Goal: Information Seeking & Learning: Learn about a topic

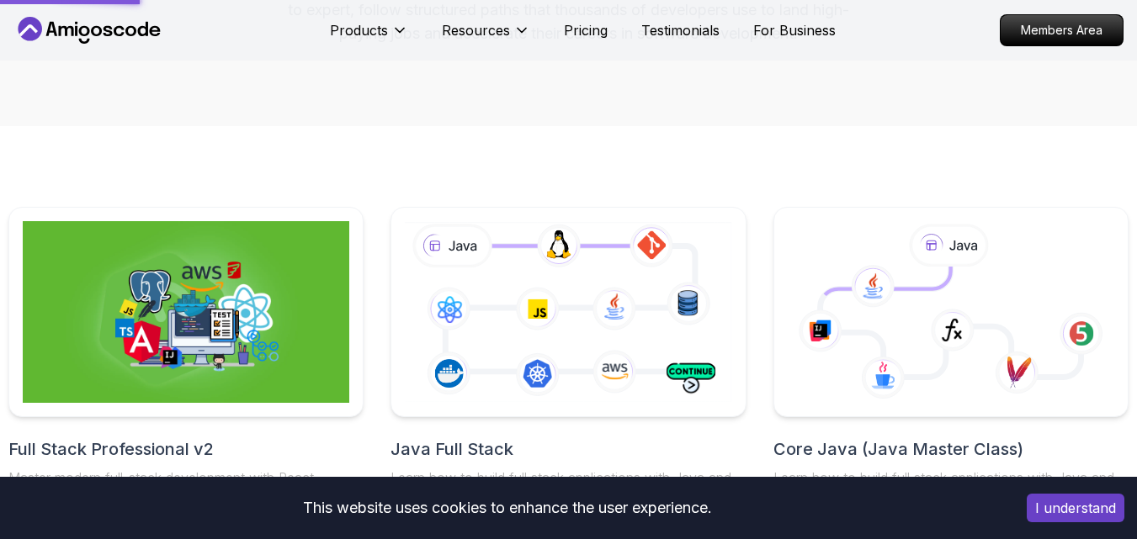
scroll to position [252, 0]
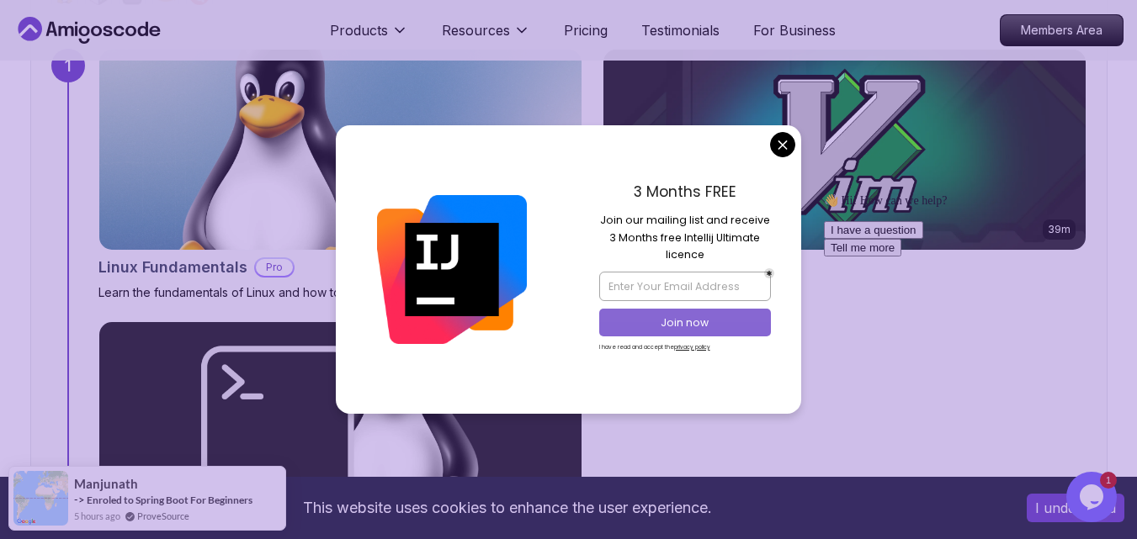
scroll to position [1178, 0]
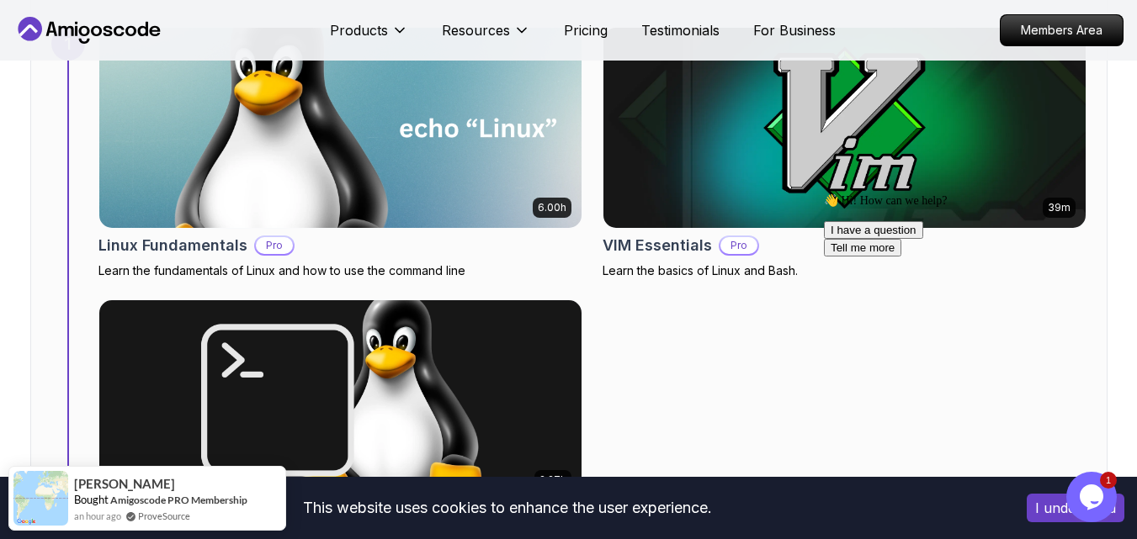
scroll to position [1094, 0]
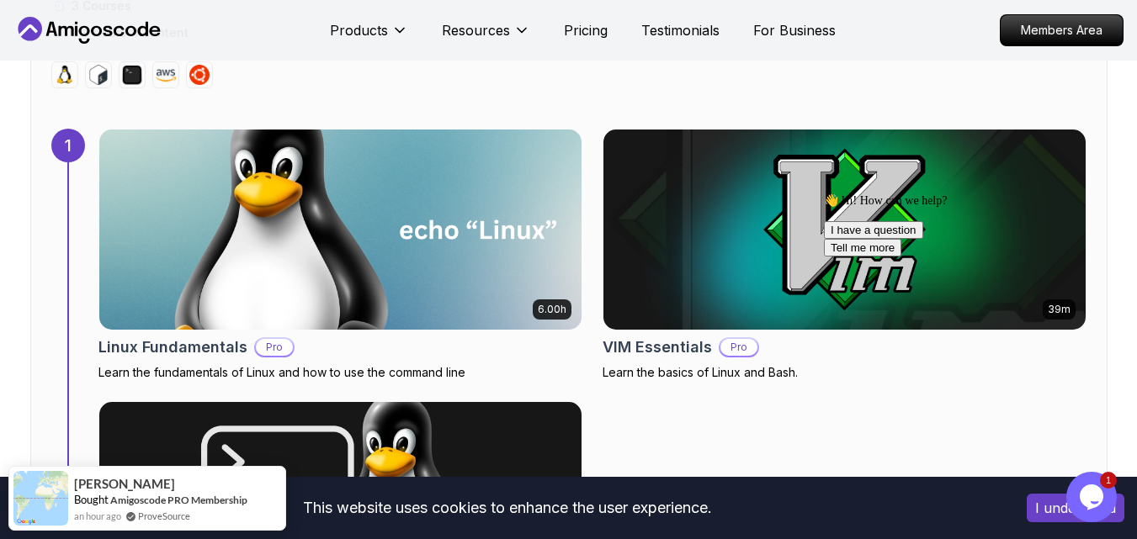
click at [408, 185] on img at bounding box center [340, 230] width 507 height 210
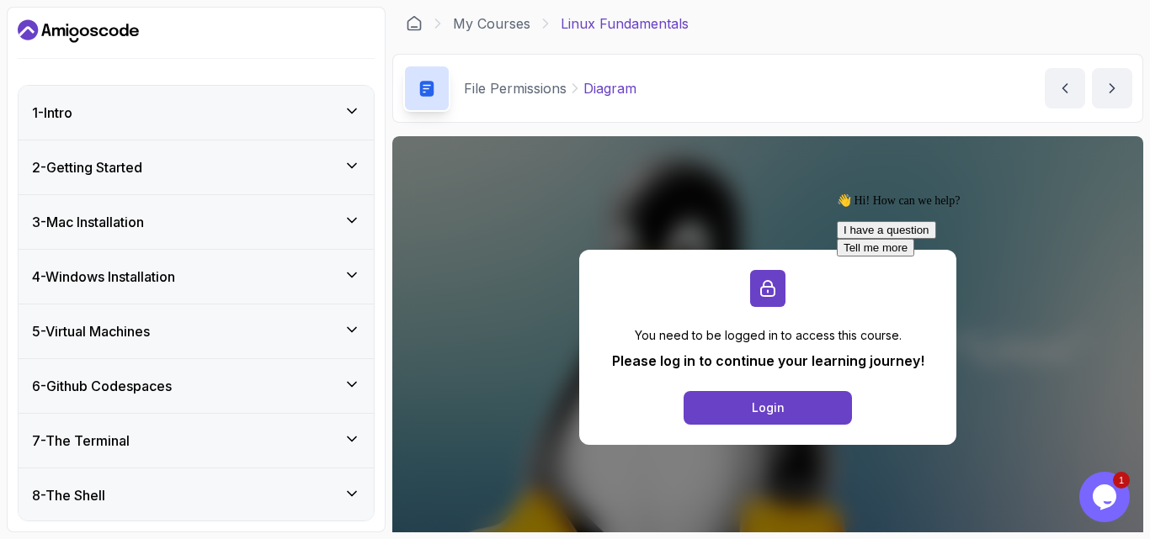
scroll to position [84, 0]
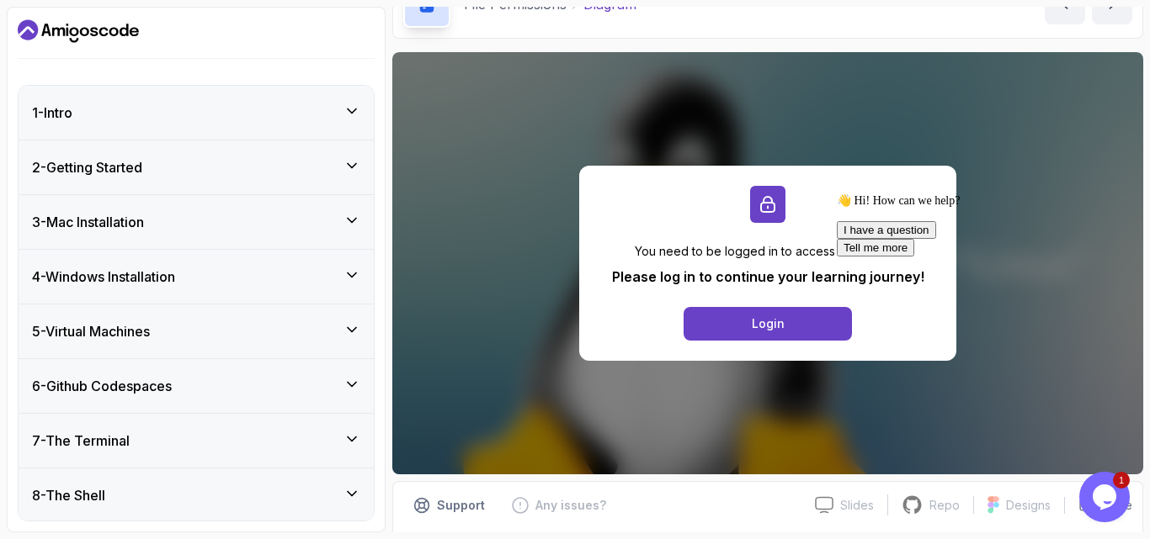
click at [1112, 257] on div "👋 Hi! How can we help? I have a question Tell me more" at bounding box center [987, 225] width 303 height 63
click at [836, 194] on icon "Chat attention grabber" at bounding box center [836, 194] width 0 height 0
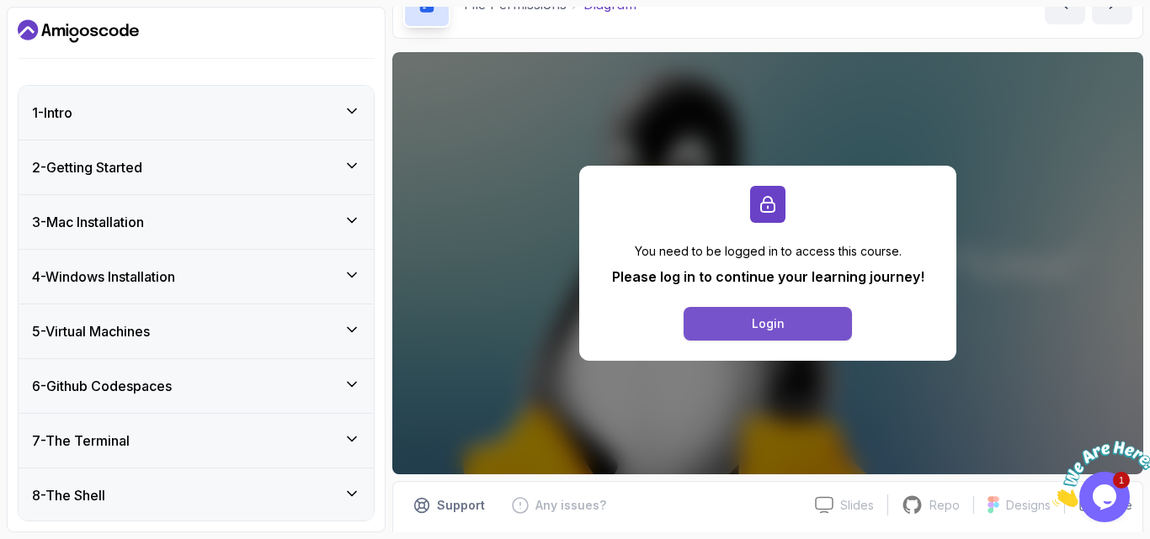
click at [780, 335] on button "Login" at bounding box center [767, 324] width 168 height 34
click at [73, 24] on icon "Dashboard" at bounding box center [78, 31] width 121 height 27
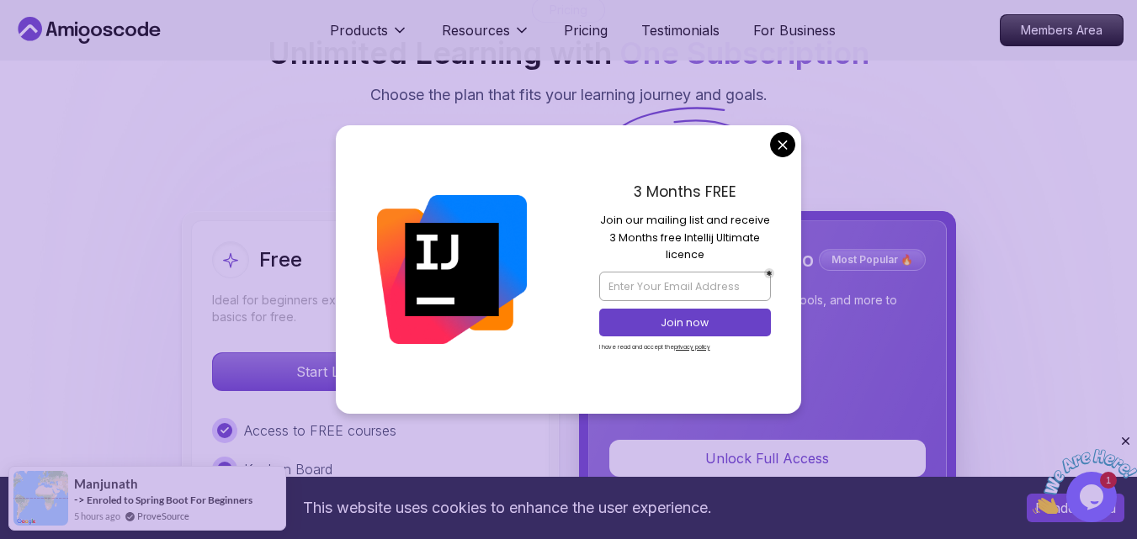
scroll to position [3828, 0]
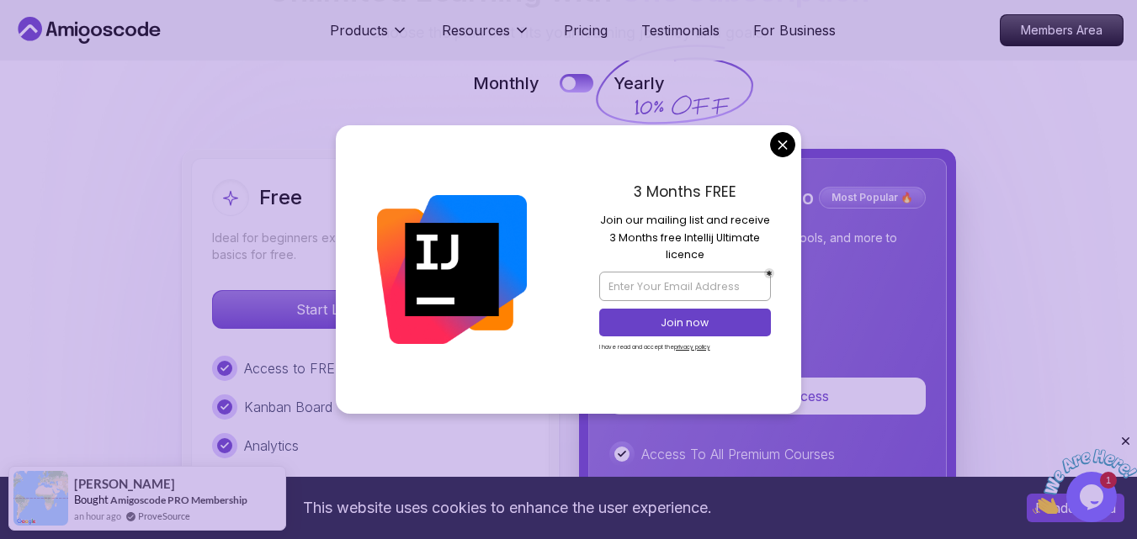
click at [792, 135] on div "3 Months FREE Join our mailing list and receive 3 Months free Intellij Ultimate…" at bounding box center [685, 269] width 233 height 288
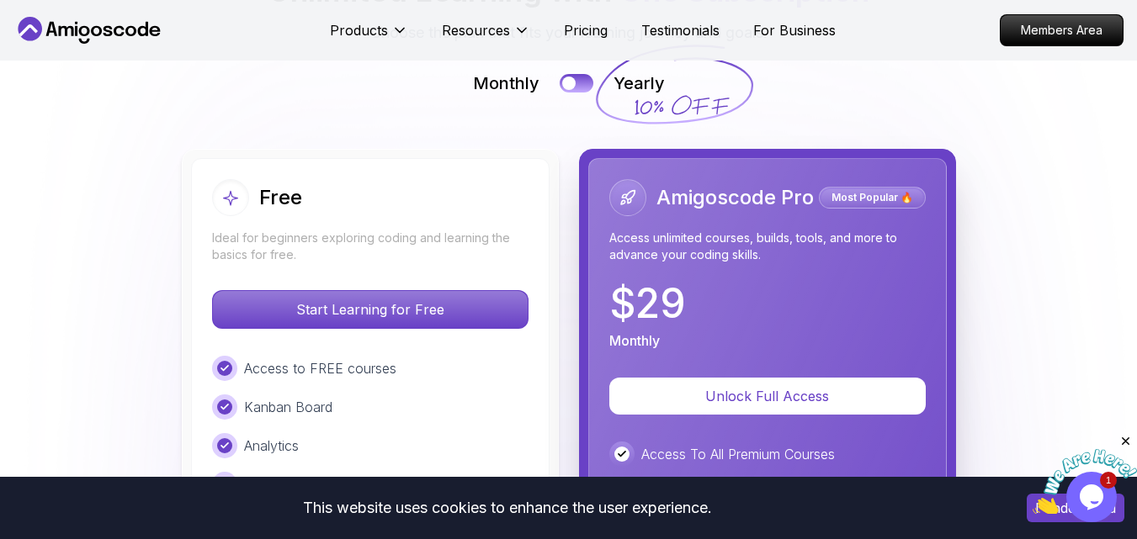
scroll to position [3660, 0]
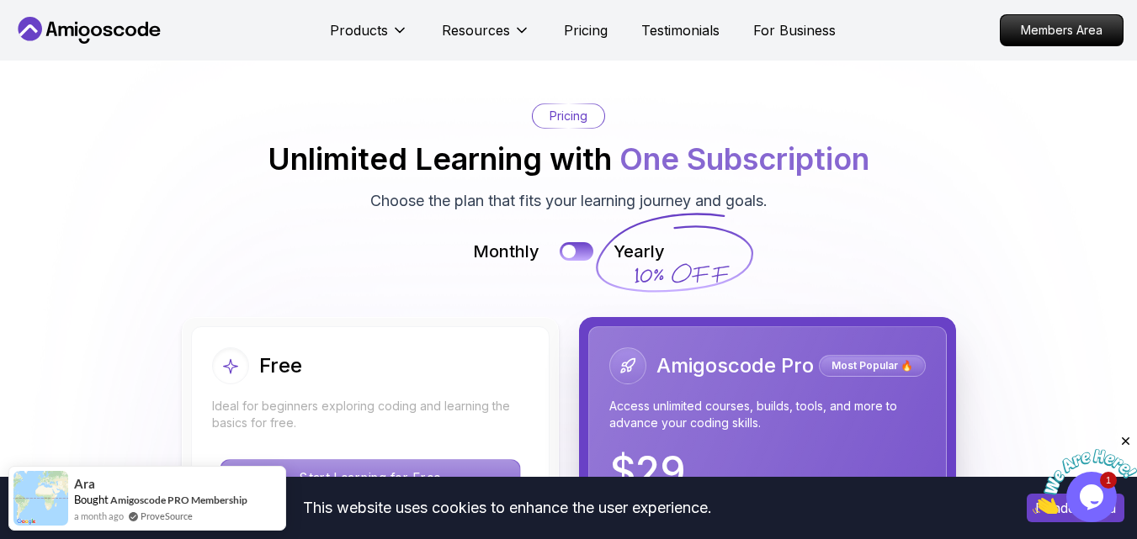
click at [442, 460] on p "Start Learning for Free" at bounding box center [369, 477] width 299 height 35
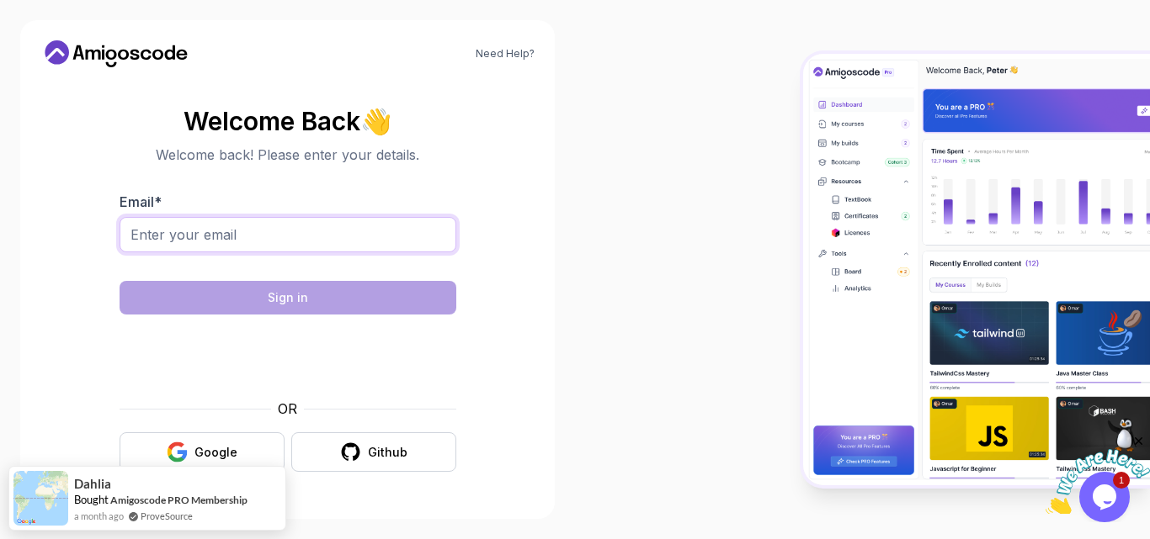
click at [327, 219] on input "Email *" at bounding box center [287, 234] width 337 height 35
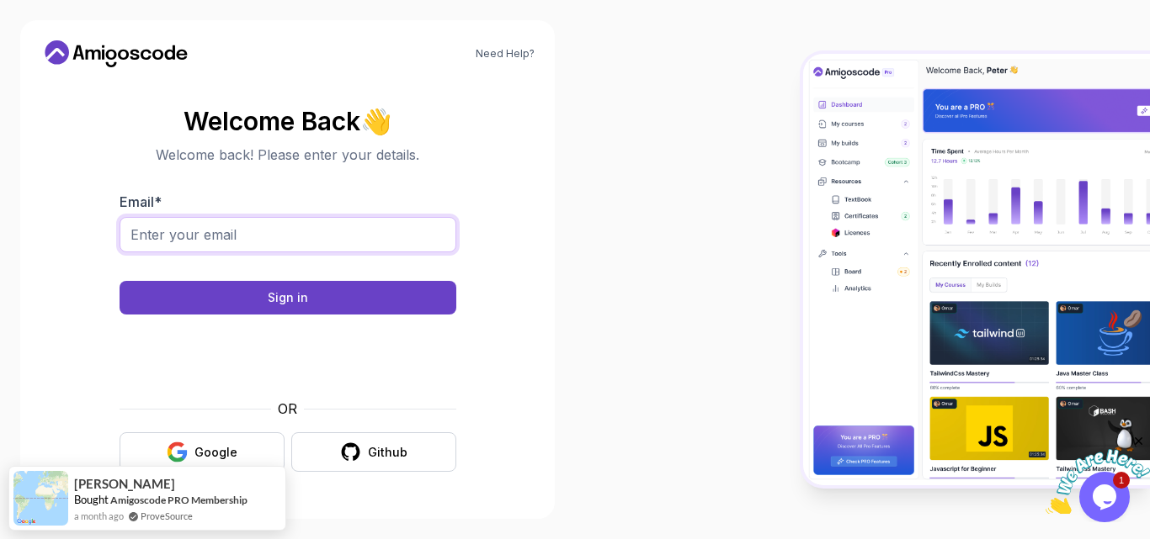
click at [258, 236] on input "Email *" at bounding box center [287, 234] width 337 height 35
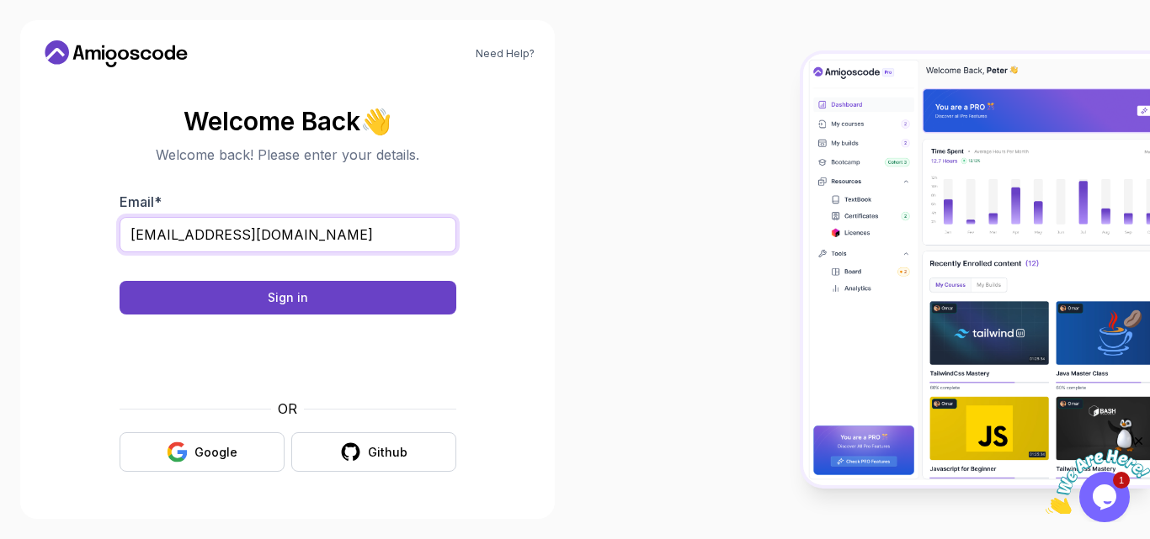
click at [232, 233] on input "cecstamilmaniv24@gmail.com" at bounding box center [287, 234] width 337 height 35
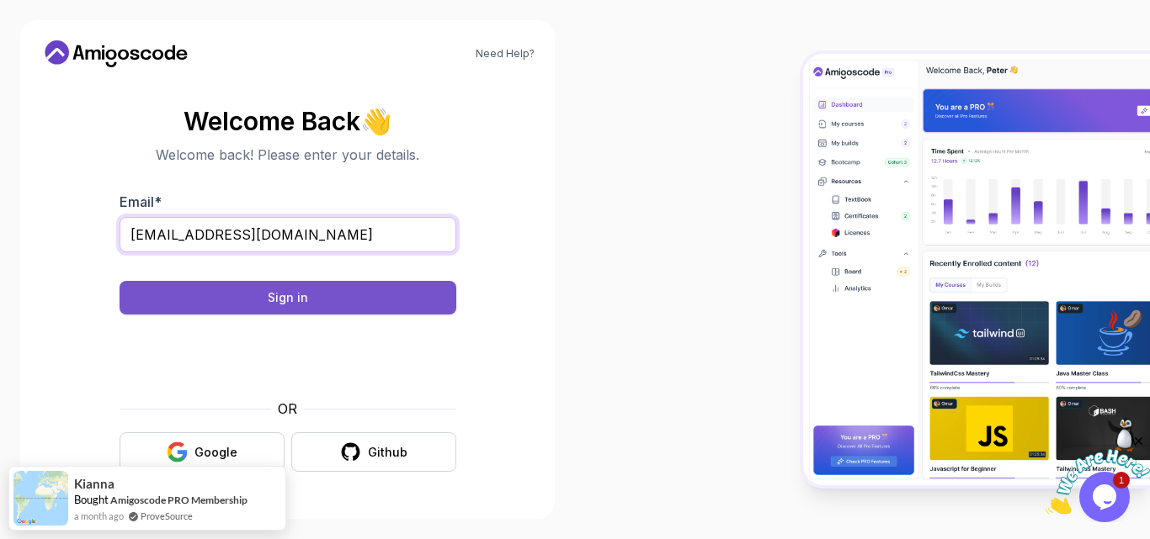
type input "cecstamilmani24@gmail.com"
click at [301, 291] on div "Sign in" at bounding box center [288, 297] width 40 height 17
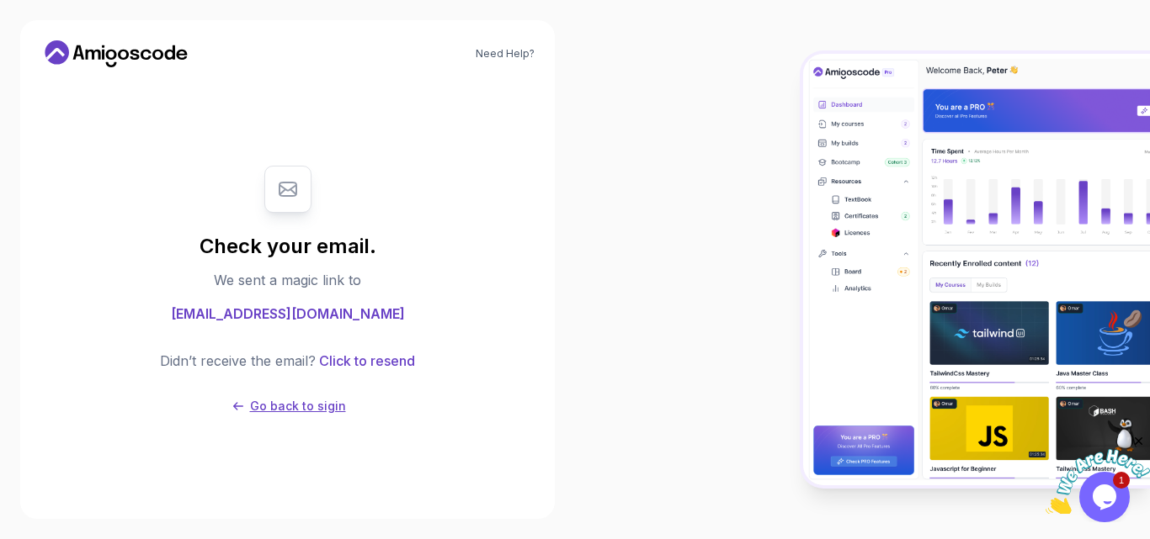
click at [309, 406] on p "Go back to sigin" at bounding box center [298, 406] width 96 height 17
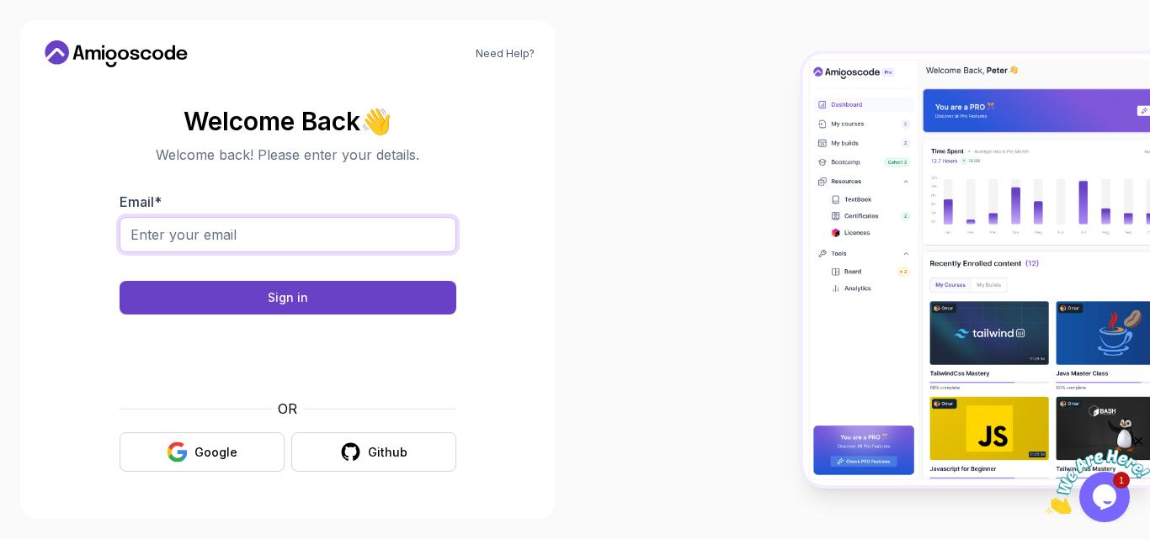
click at [255, 226] on input "Email *" at bounding box center [287, 234] width 337 height 35
type input "cecstamilmani24@gmail.com"
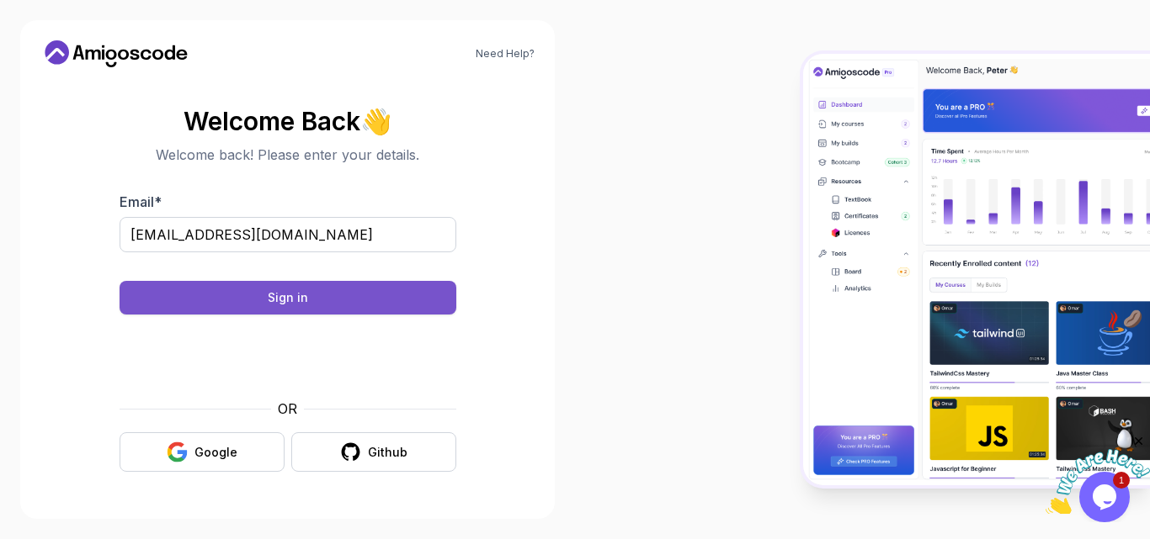
click at [349, 294] on button "Sign in" at bounding box center [287, 298] width 337 height 34
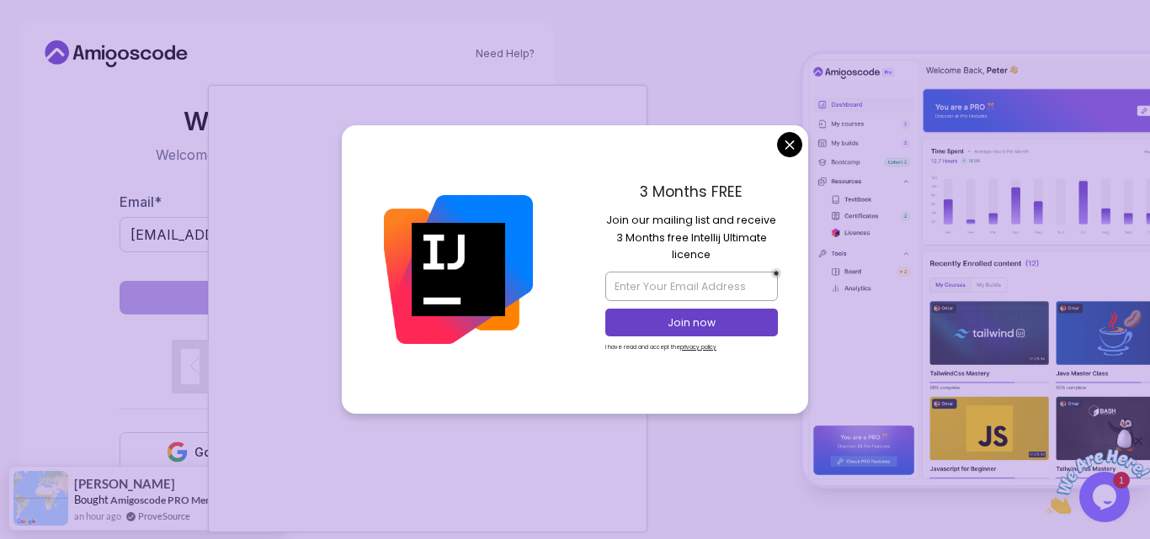
click at [788, 146] on body "Need Help? Welcome Back 👋 Welcome back! Please enter your details. Email * cecs…" at bounding box center [575, 269] width 1150 height 539
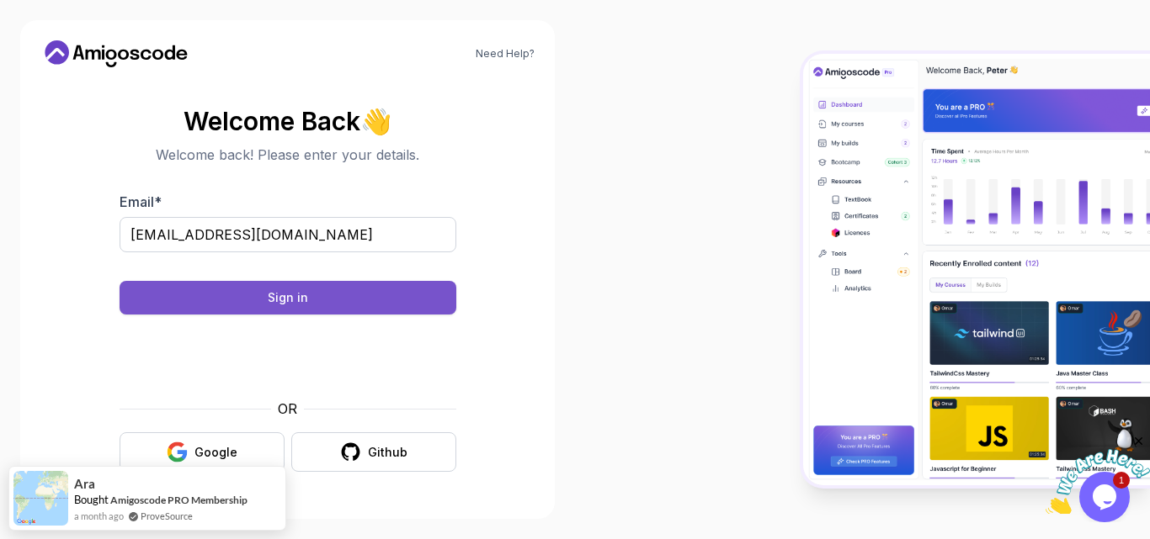
click at [334, 290] on button "Sign in" at bounding box center [287, 298] width 337 height 34
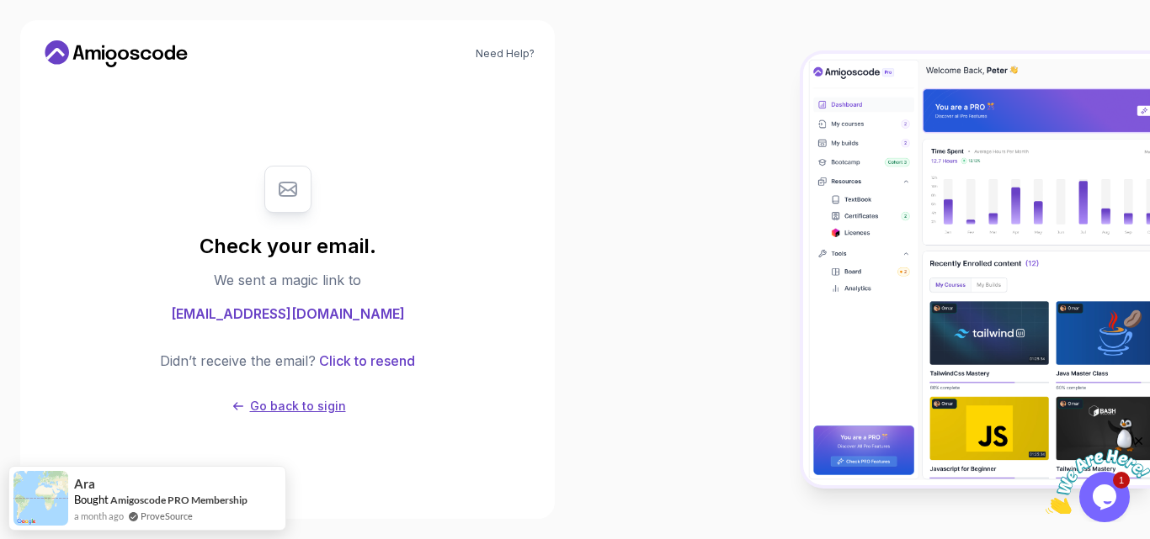
click at [319, 411] on p "Go back to sigin" at bounding box center [298, 406] width 96 height 17
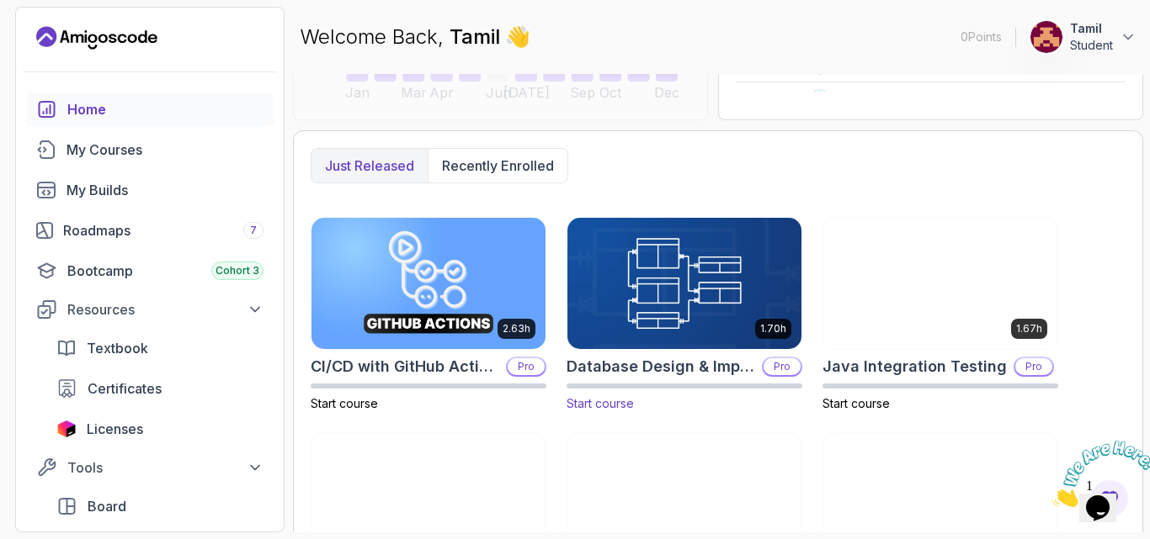
scroll to position [382, 0]
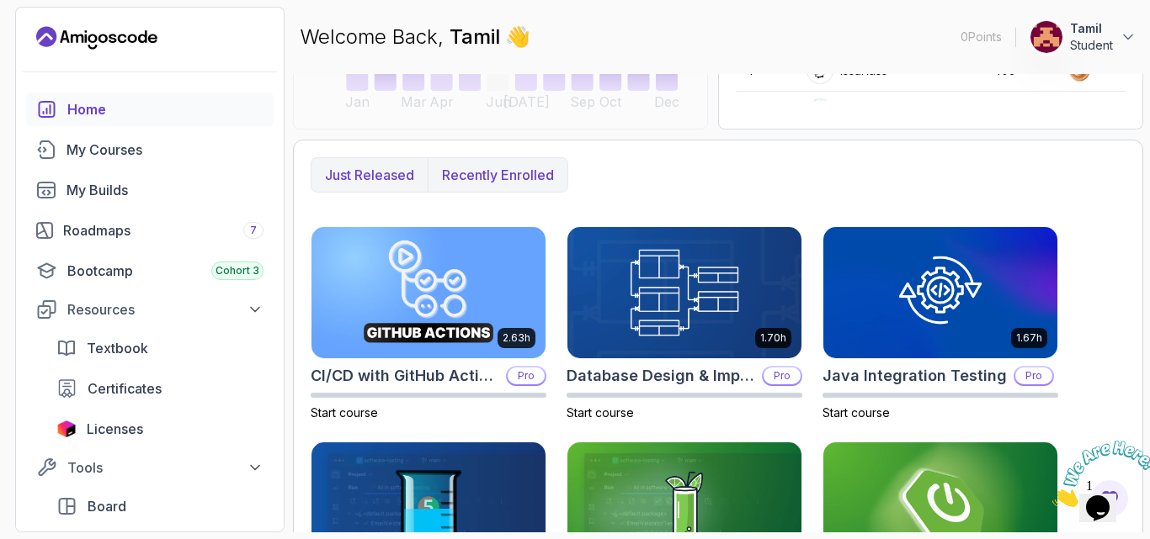
click at [522, 171] on p "Recently enrolled" at bounding box center [498, 175] width 112 height 20
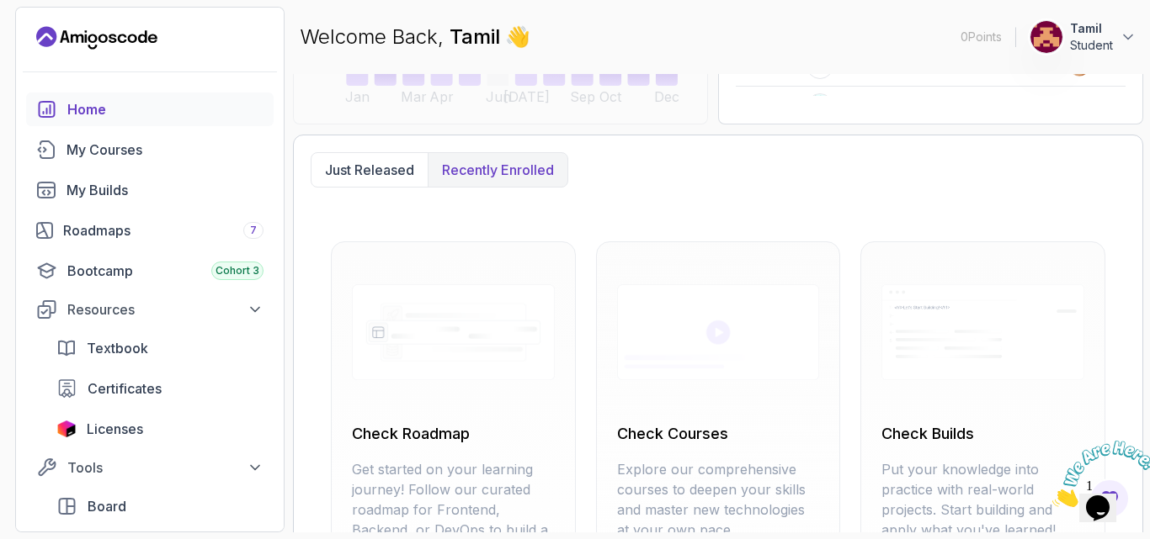
scroll to position [361, 0]
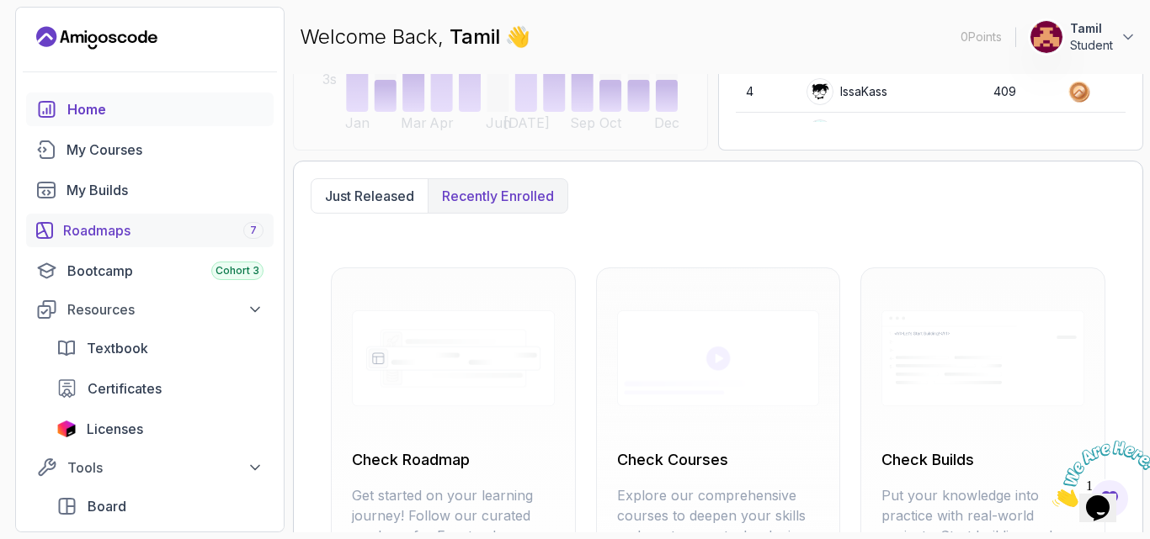
click at [164, 226] on div "Roadmaps 7" at bounding box center [163, 230] width 200 height 20
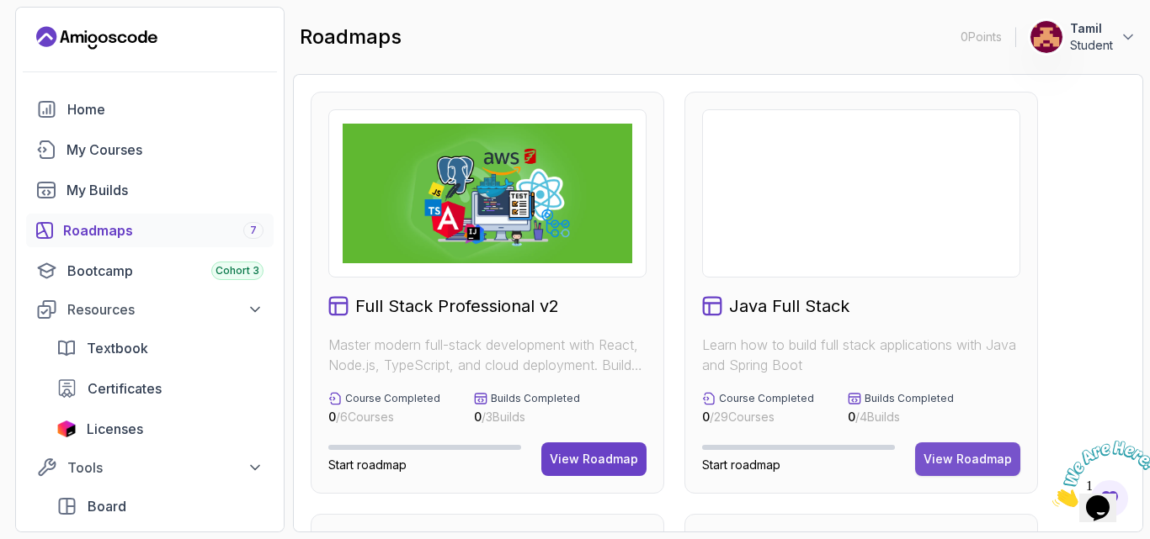
click at [978, 457] on div "View Roadmap" at bounding box center [967, 459] width 88 height 17
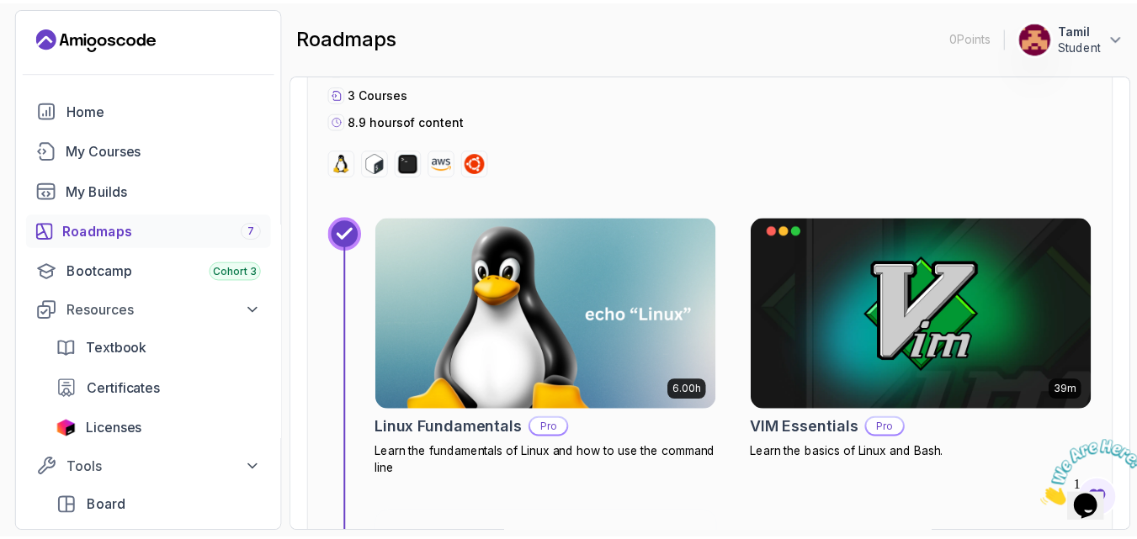
scroll to position [673, 0]
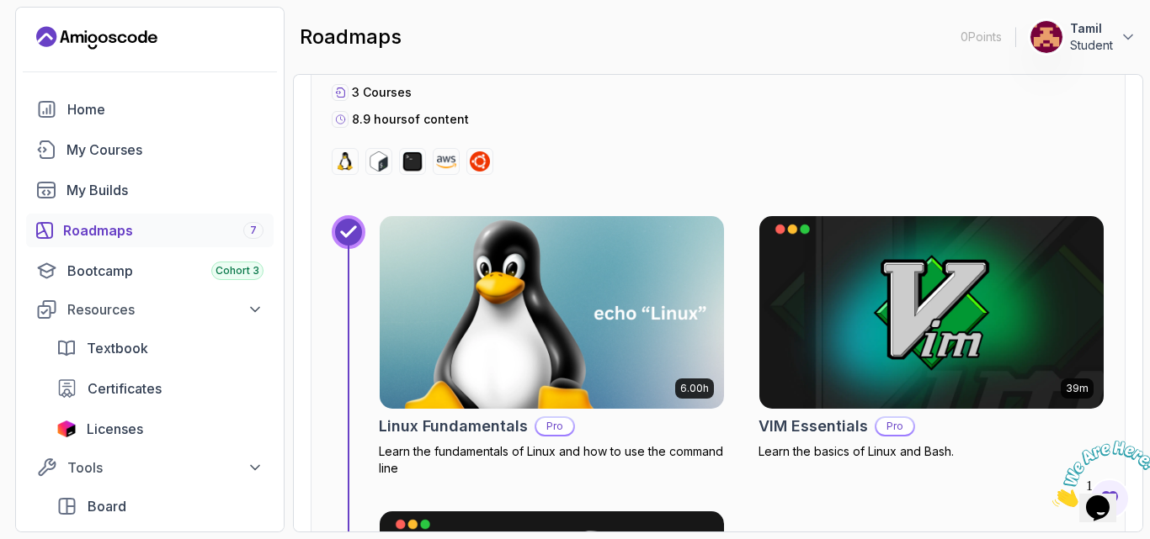
click at [676, 358] on img at bounding box center [551, 312] width 361 height 203
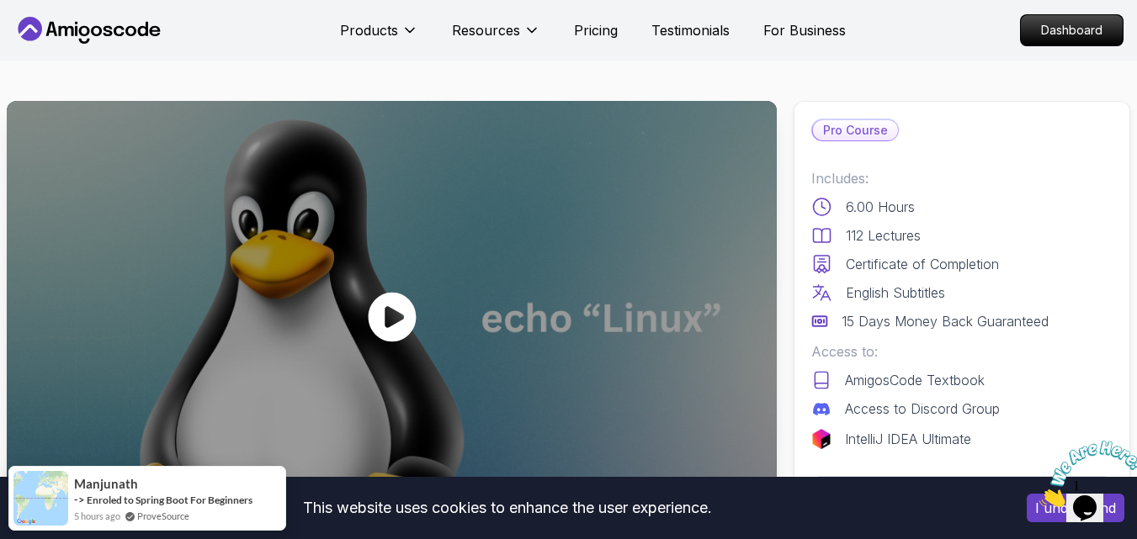
click at [411, 315] on icon at bounding box center [392, 318] width 48 height 50
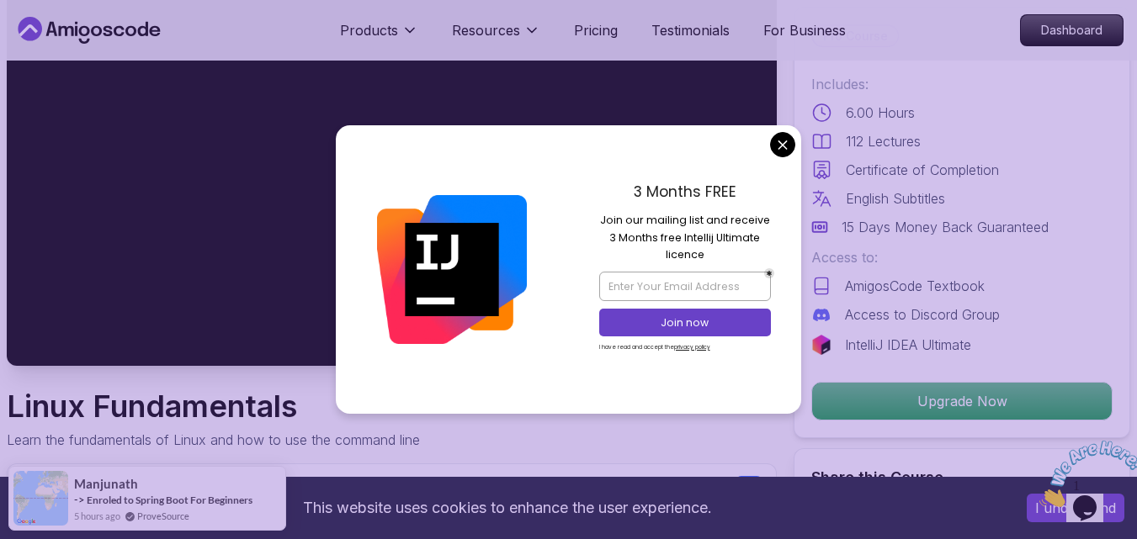
scroll to position [84, 0]
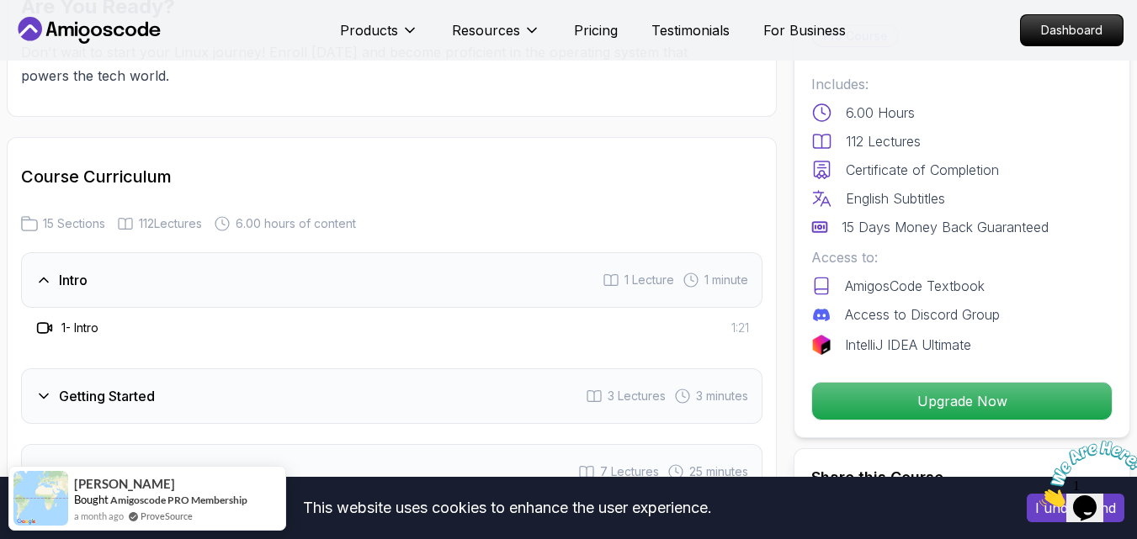
scroll to position [2104, 0]
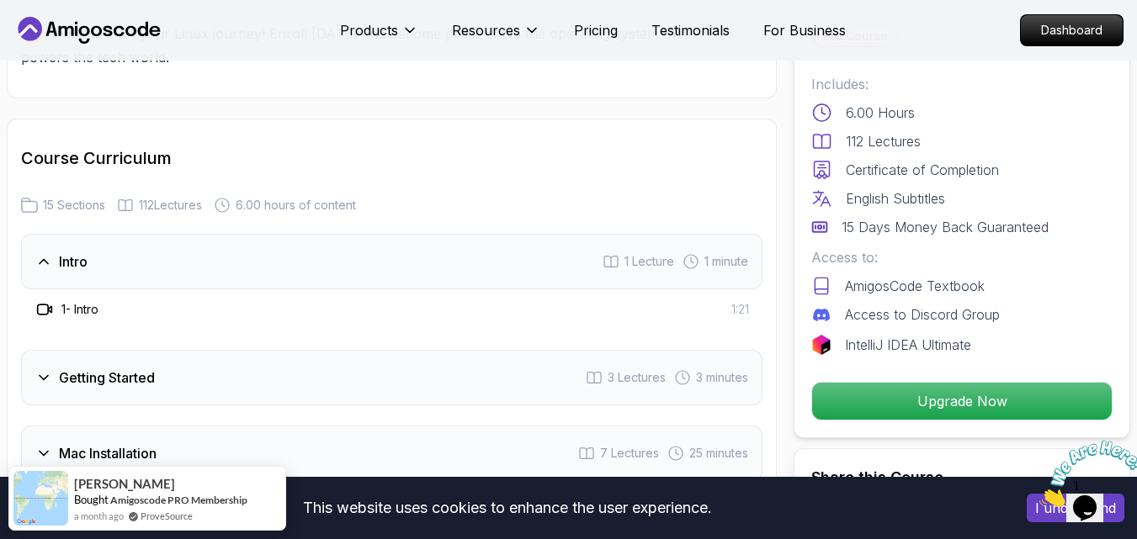
click at [380, 377] on div "Getting Started 3 Lectures 3 minutes" at bounding box center [391, 378] width 741 height 56
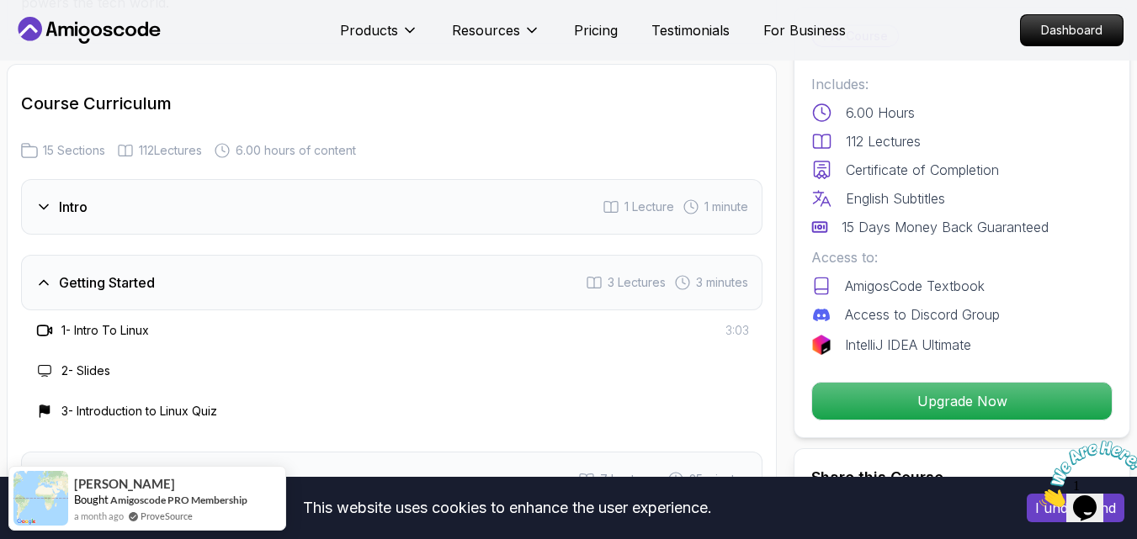
scroll to position [2188, 0]
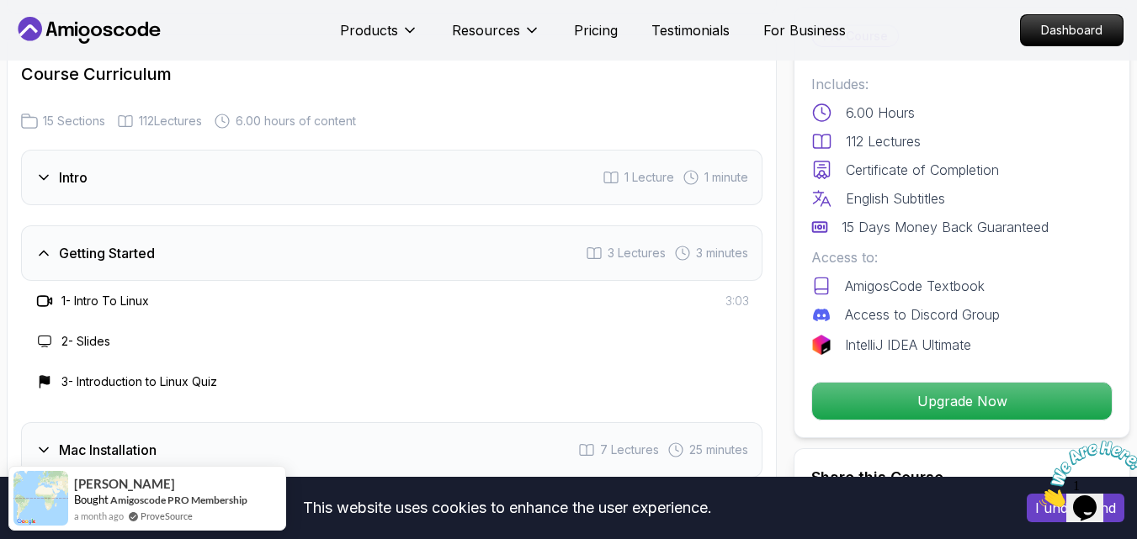
click at [346, 289] on div "1 - Intro To Linux 3:03" at bounding box center [391, 301] width 741 height 40
click at [111, 299] on h3 "1 - Intro To Linux" at bounding box center [105, 301] width 88 height 17
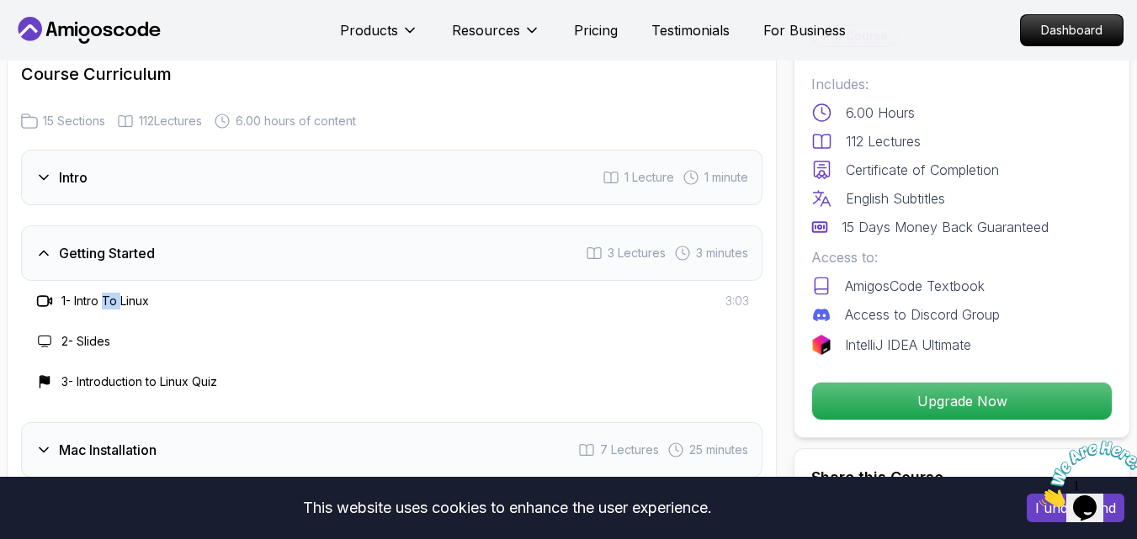
click at [111, 299] on h3 "1 - Intro To Linux" at bounding box center [105, 301] width 88 height 17
click at [110, 299] on h3 "1 - Intro To Linux" at bounding box center [105, 301] width 88 height 17
click at [135, 298] on h3 "1 - Intro To Linux" at bounding box center [105, 301] width 88 height 17
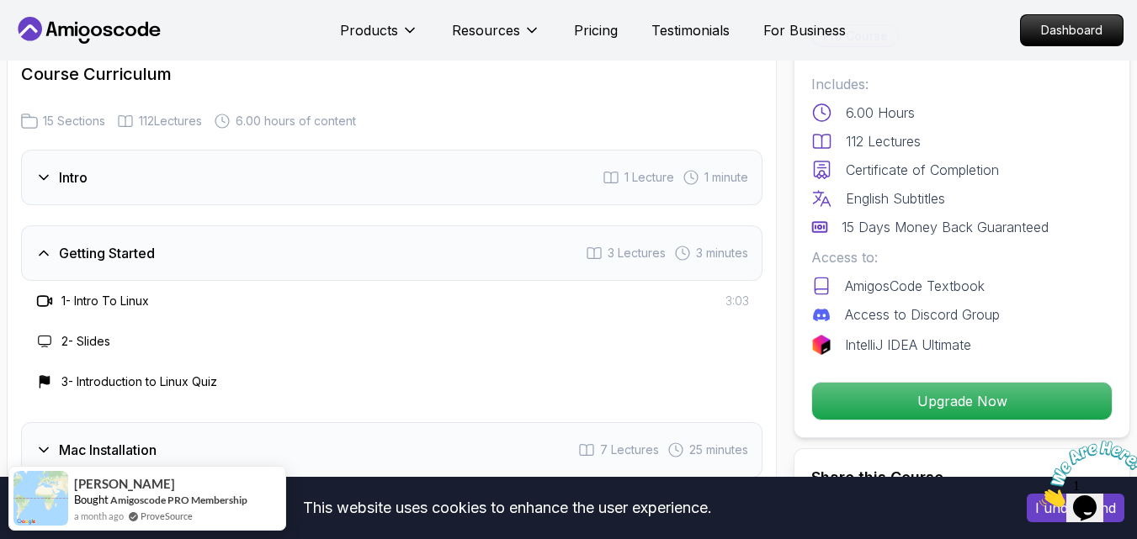
click at [139, 242] on div "Getting Started 3 Lectures 3 minutes" at bounding box center [391, 254] width 741 height 56
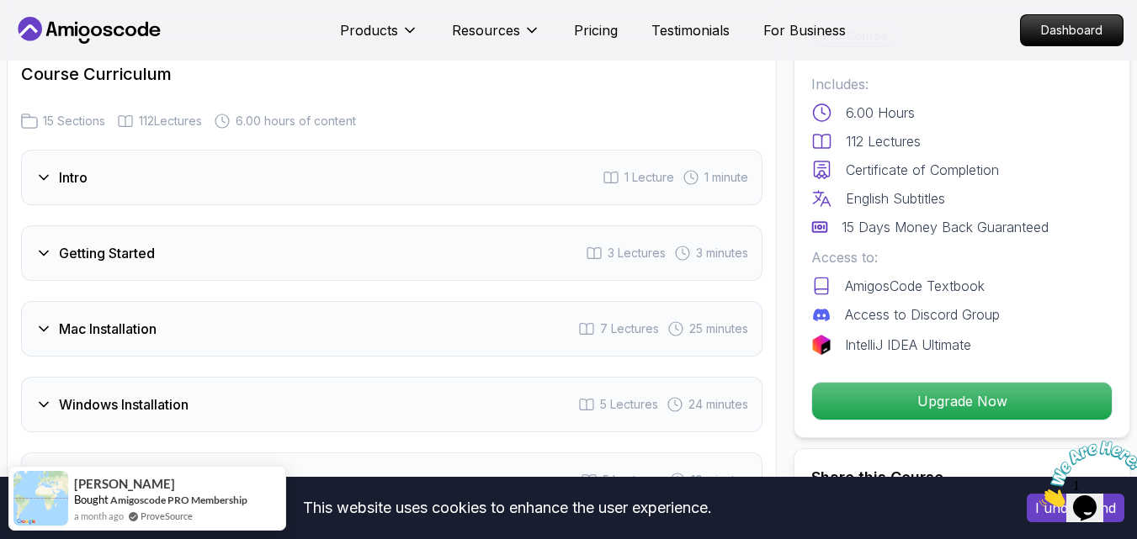
click at [38, 168] on div "Intro" at bounding box center [61, 177] width 52 height 20
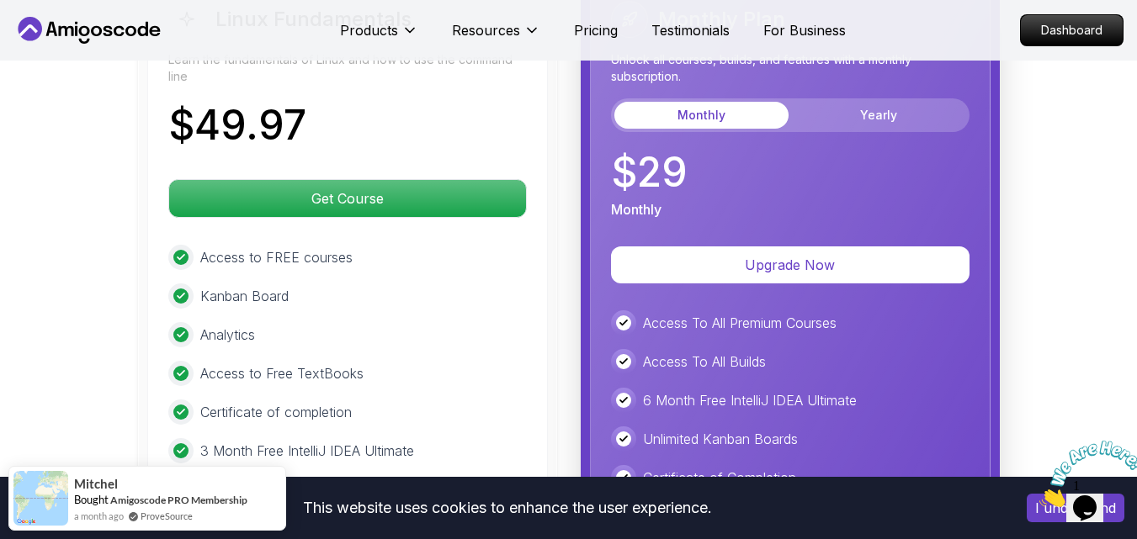
scroll to position [3871, 0]
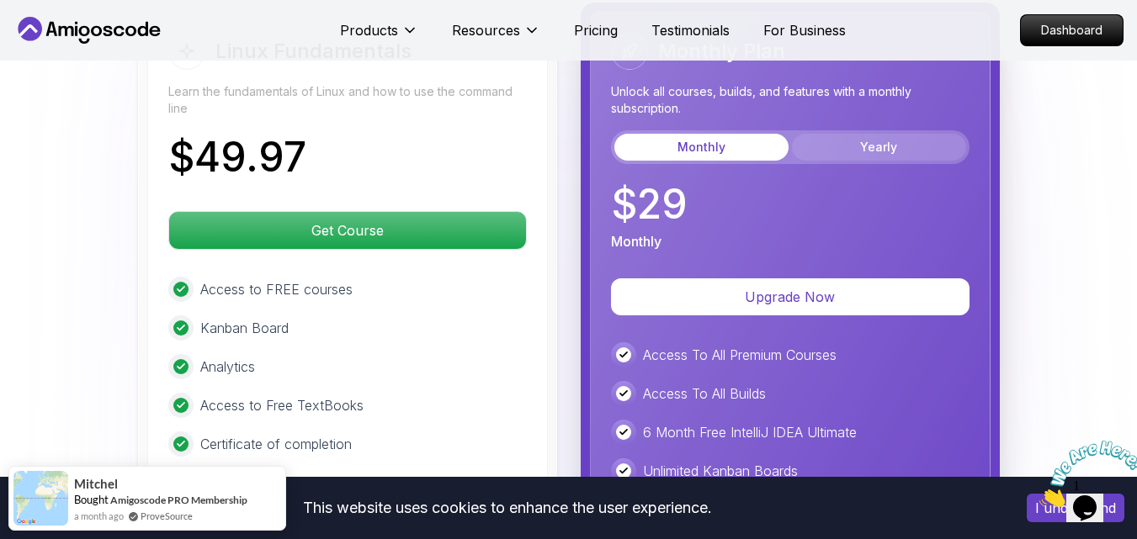
click at [881, 151] on button "Yearly" at bounding box center [879, 147] width 174 height 27
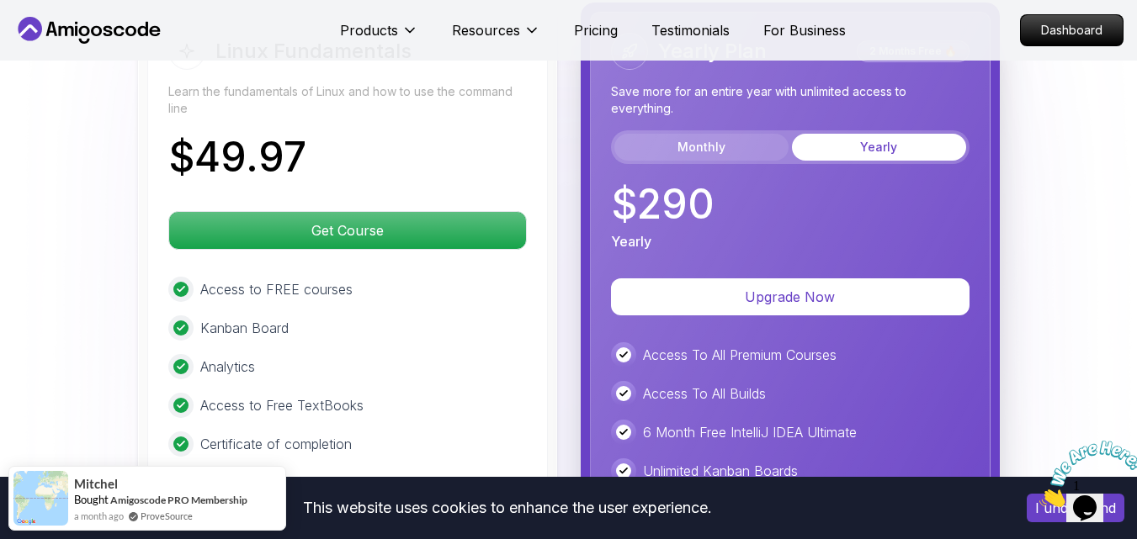
click at [734, 160] on button "Monthly" at bounding box center [701, 147] width 174 height 27
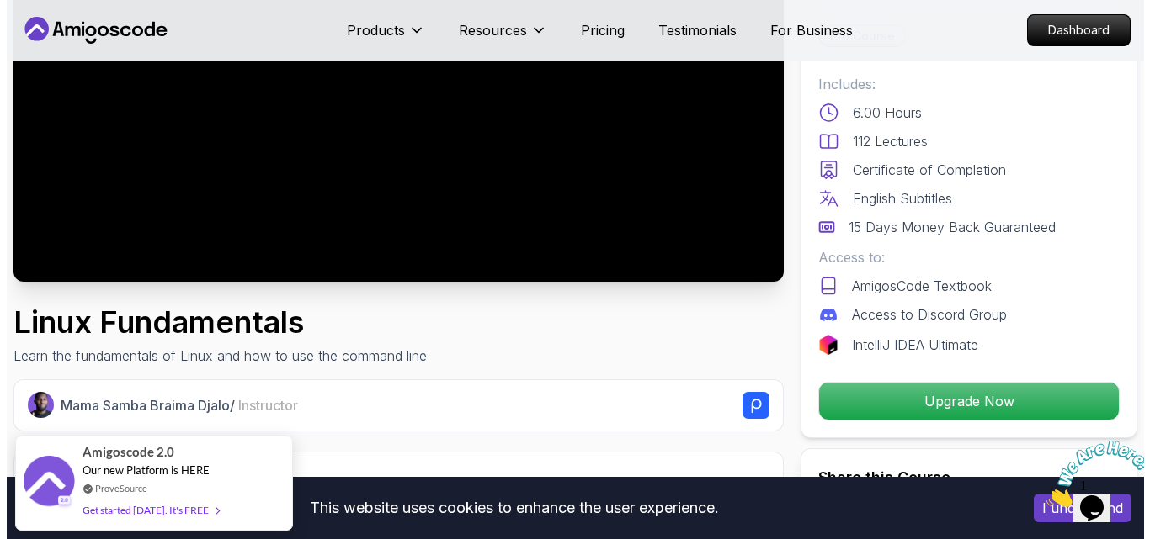
scroll to position [0, 0]
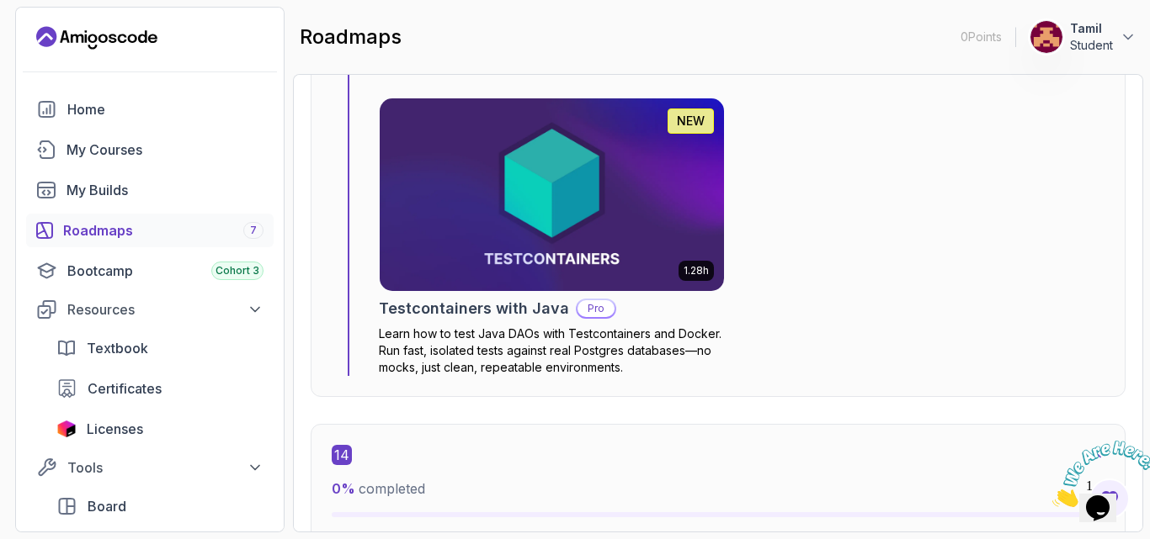
scroll to position [10266, 0]
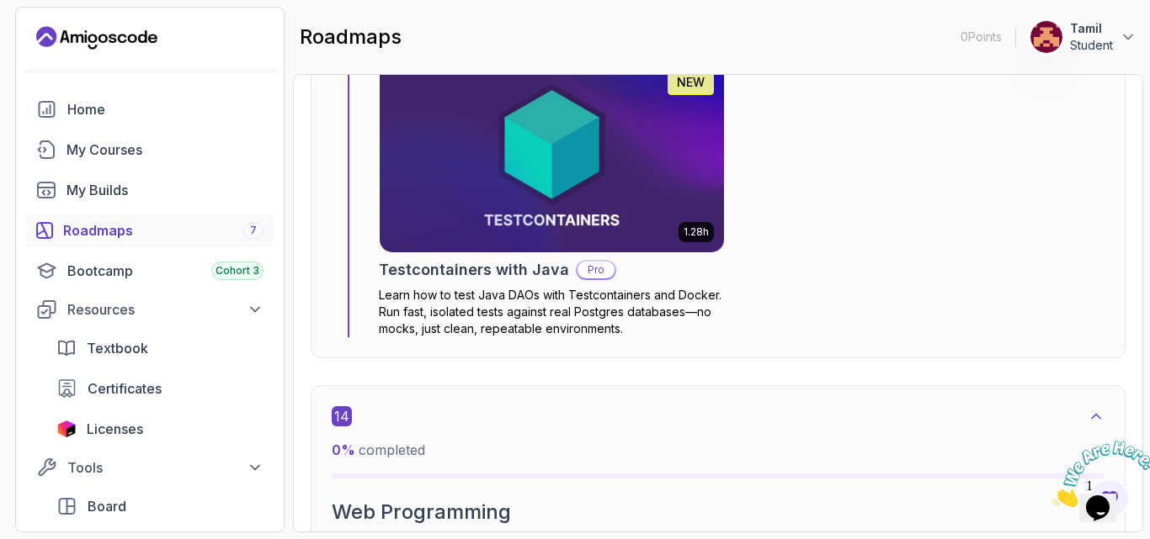
click at [1140, 16] on div "roadmaps 0 Points 1 Tamil Student" at bounding box center [718, 37] width 850 height 61
click at [1127, 33] on icon at bounding box center [1127, 37] width 17 height 17
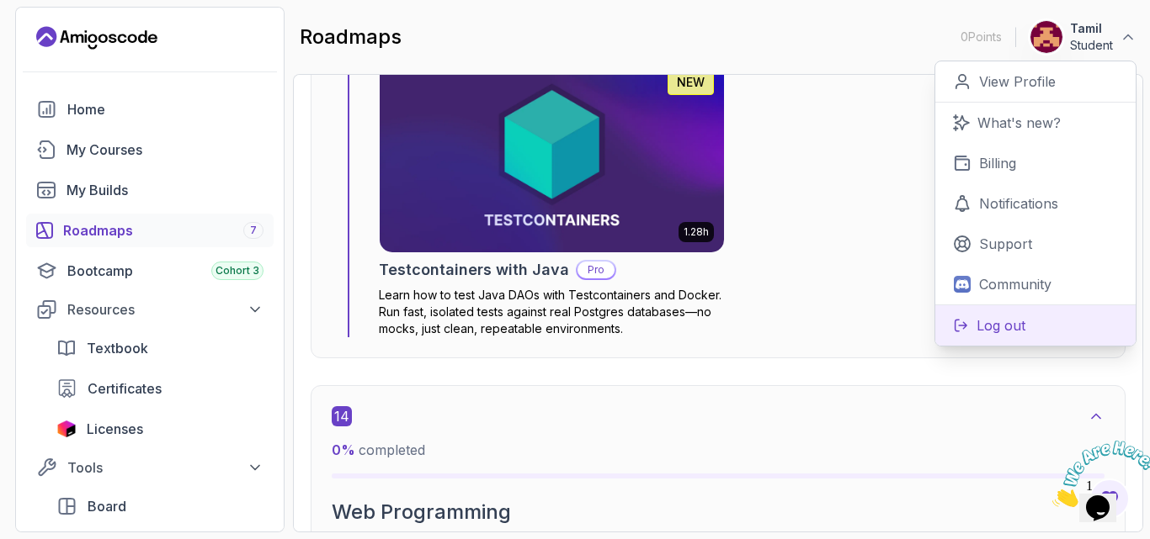
click at [1025, 320] on button "Log out" at bounding box center [1035, 325] width 200 height 41
